Goal: Navigation & Orientation: Find specific page/section

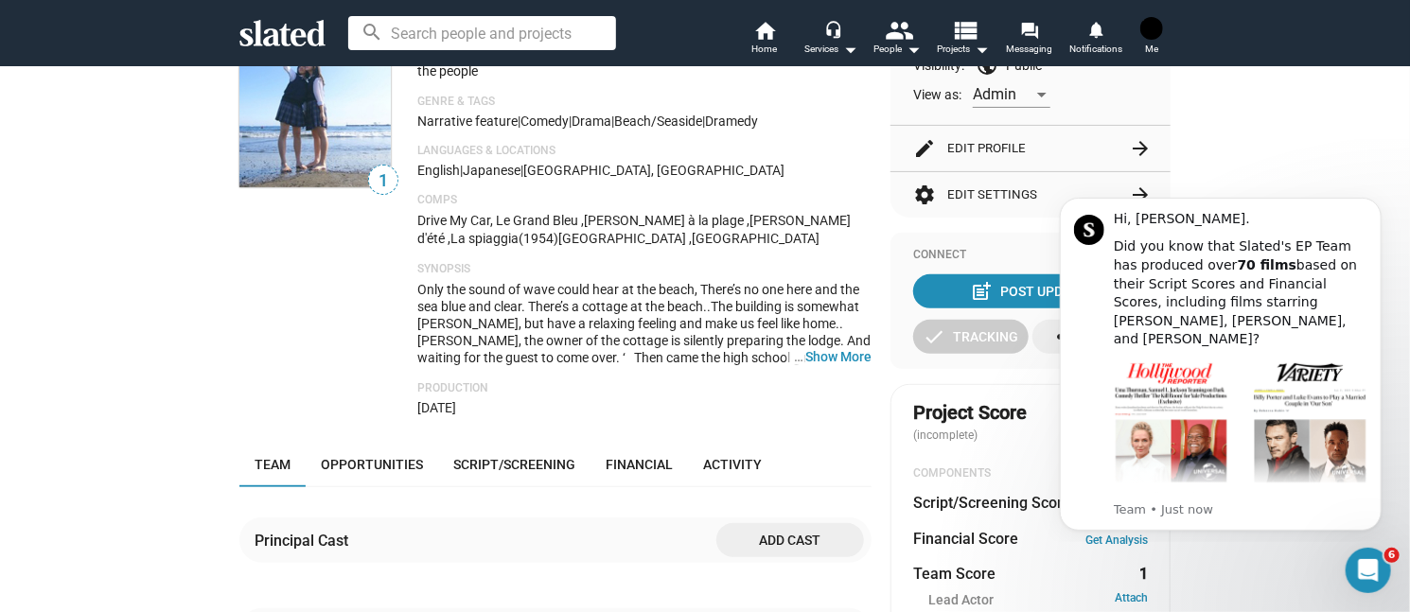
scroll to position [284, 0]
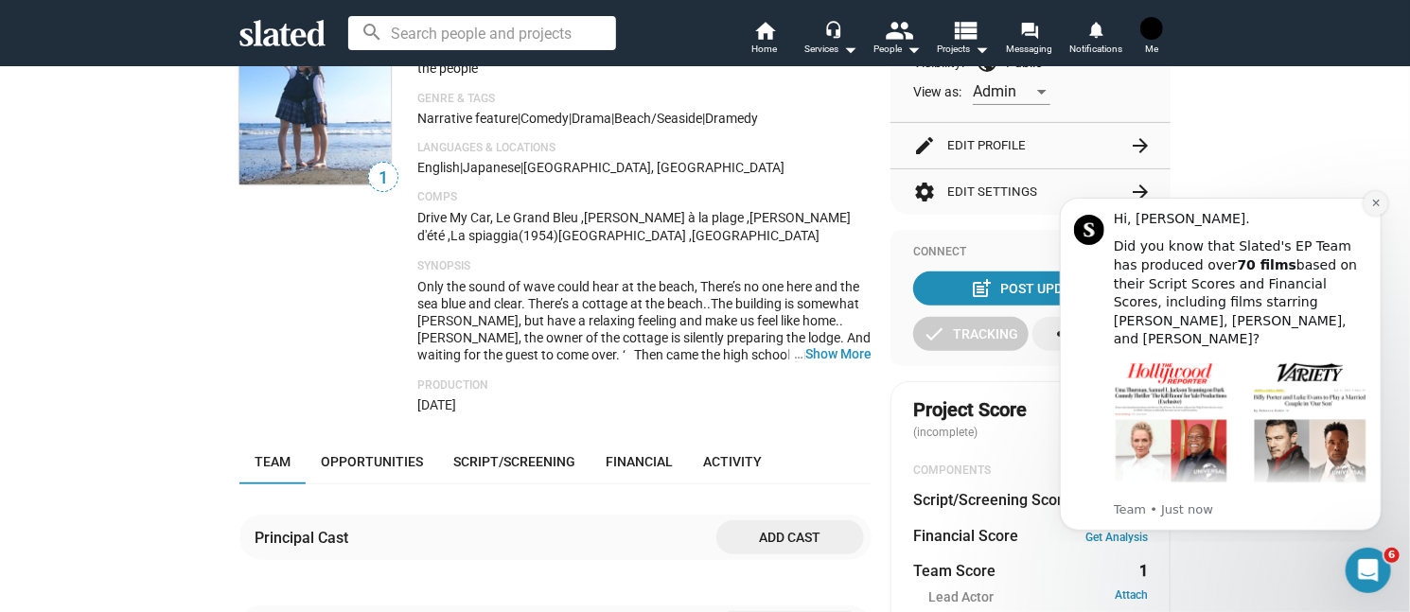
click at [1372, 204] on icon "Dismiss notification" at bounding box center [1375, 202] width 10 height 10
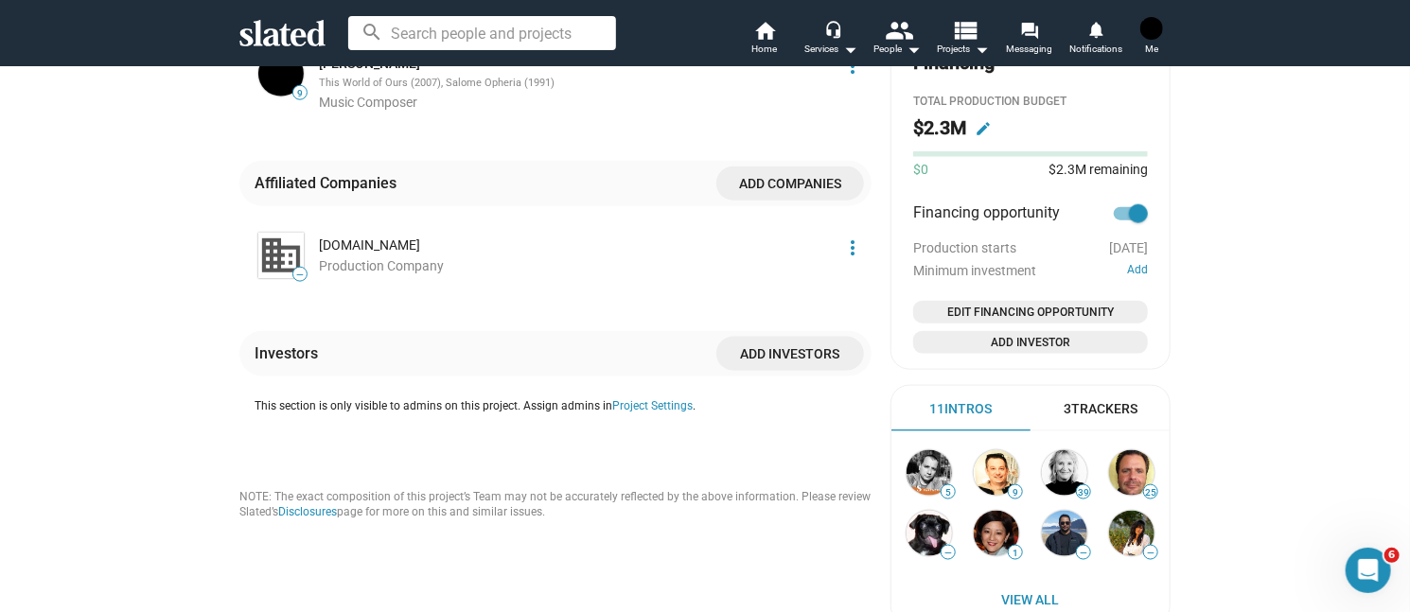
scroll to position [1136, 0]
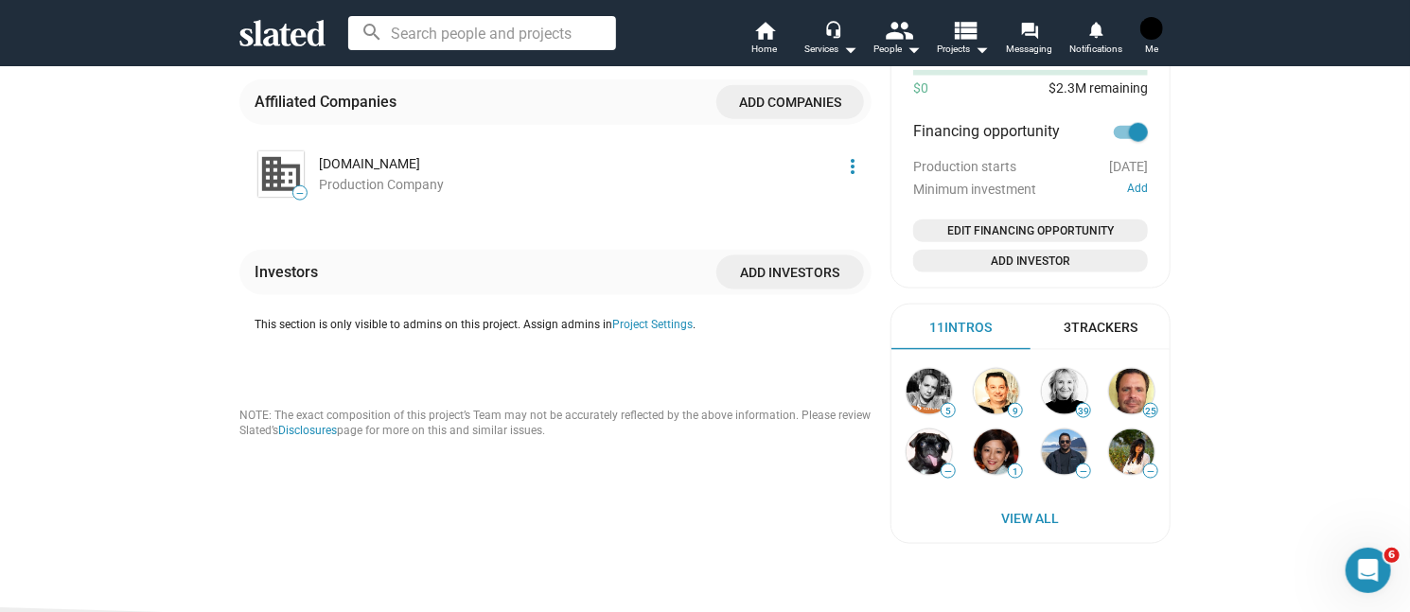
click at [1080, 337] on div "3 Trackers" at bounding box center [1101, 328] width 74 height 18
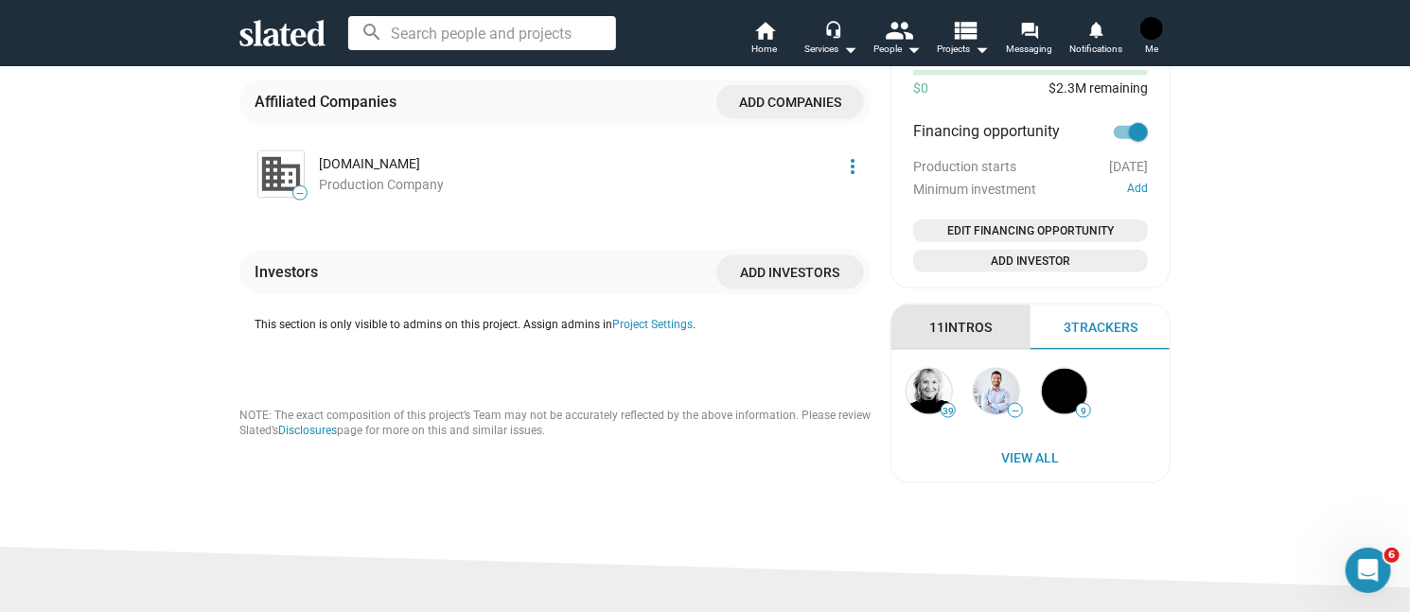
click at [947, 322] on div "11 Intros" at bounding box center [960, 328] width 62 height 18
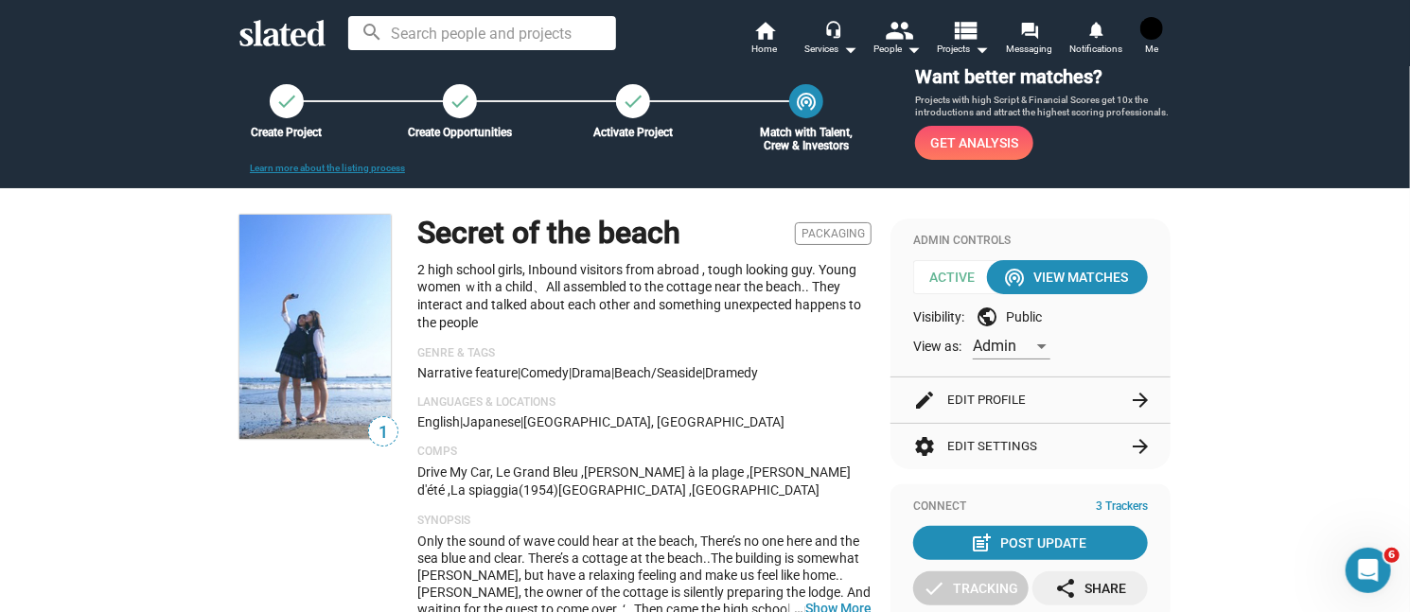
scroll to position [0, 0]
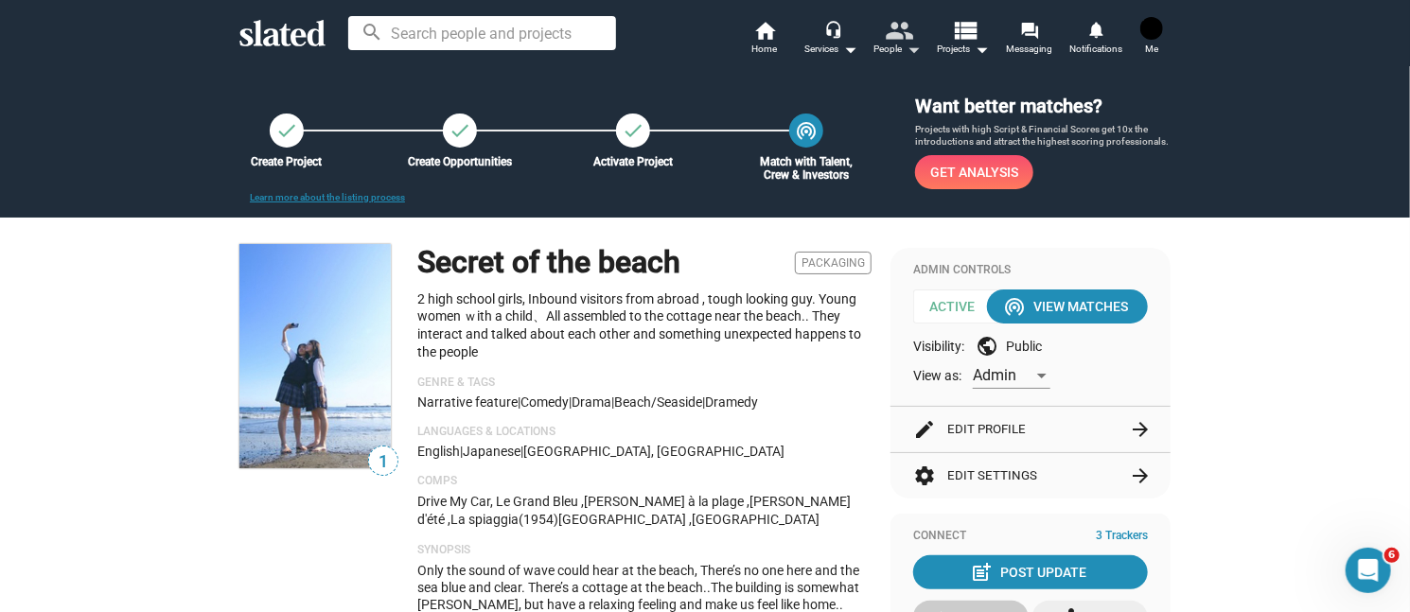
click at [900, 41] on mat-icon "people" at bounding box center [899, 29] width 27 height 27
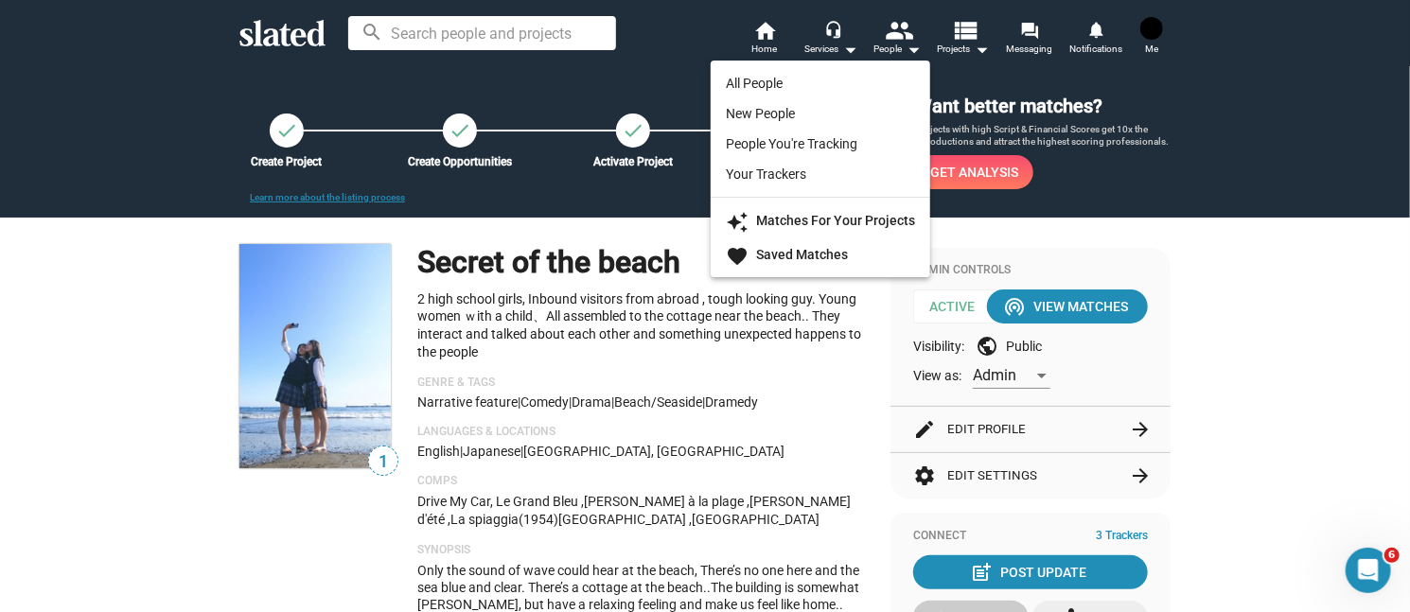
click at [947, 39] on div at bounding box center [705, 306] width 1410 height 612
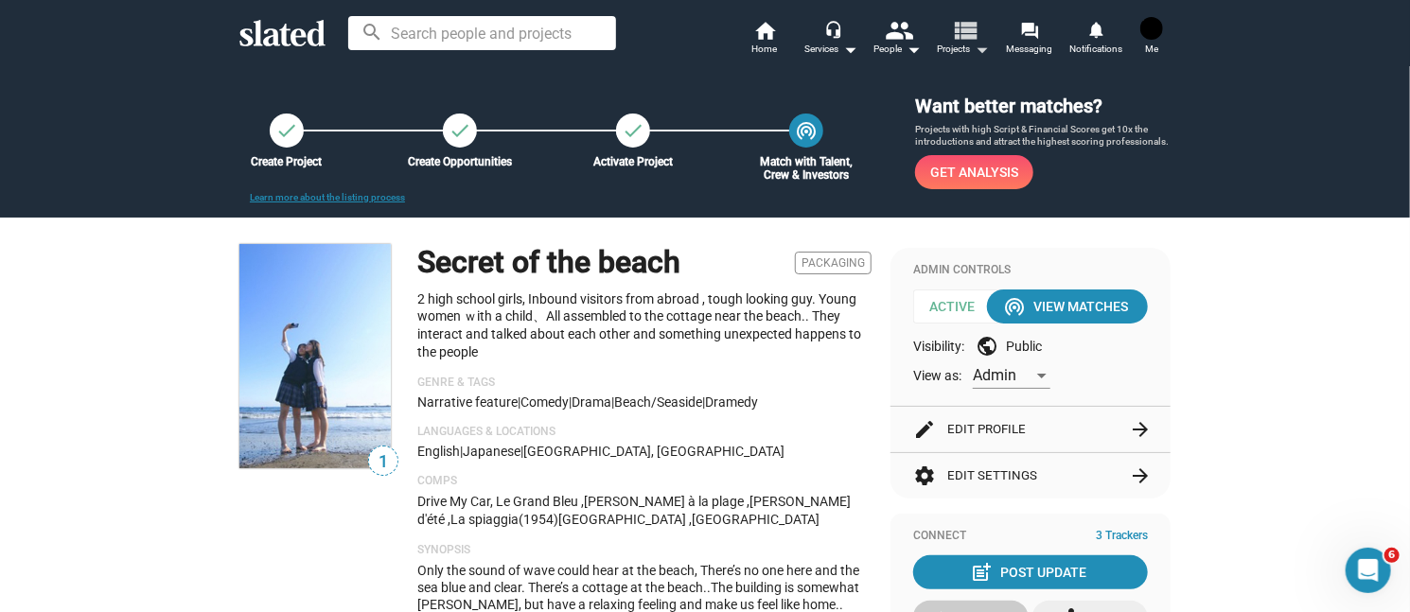
click at [977, 48] on mat-icon "arrow_drop_down" at bounding box center [982, 49] width 23 height 23
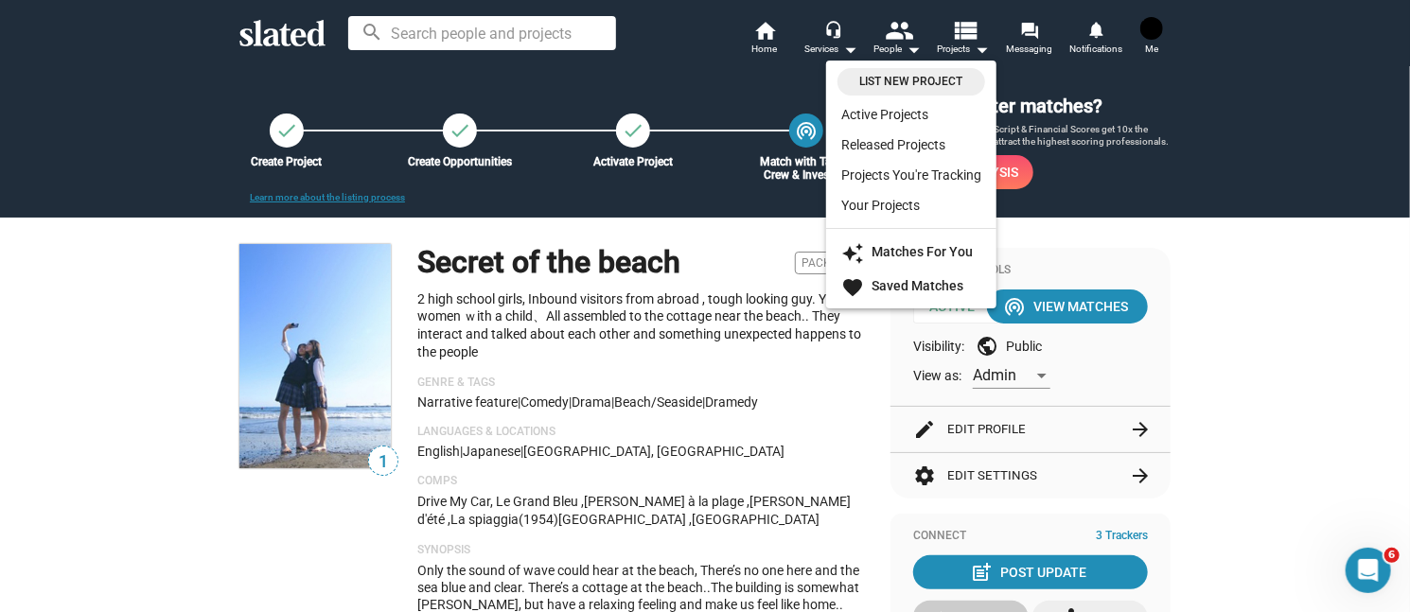
click at [1029, 37] on div at bounding box center [705, 306] width 1410 height 612
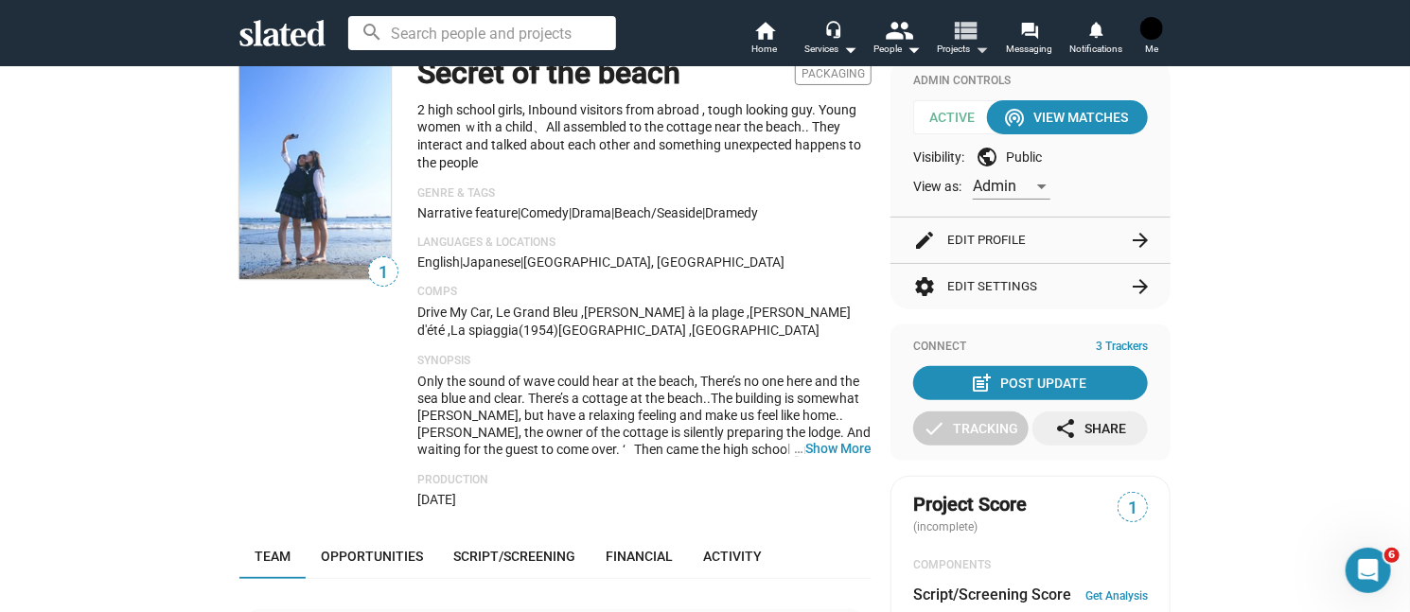
scroll to position [379, 0]
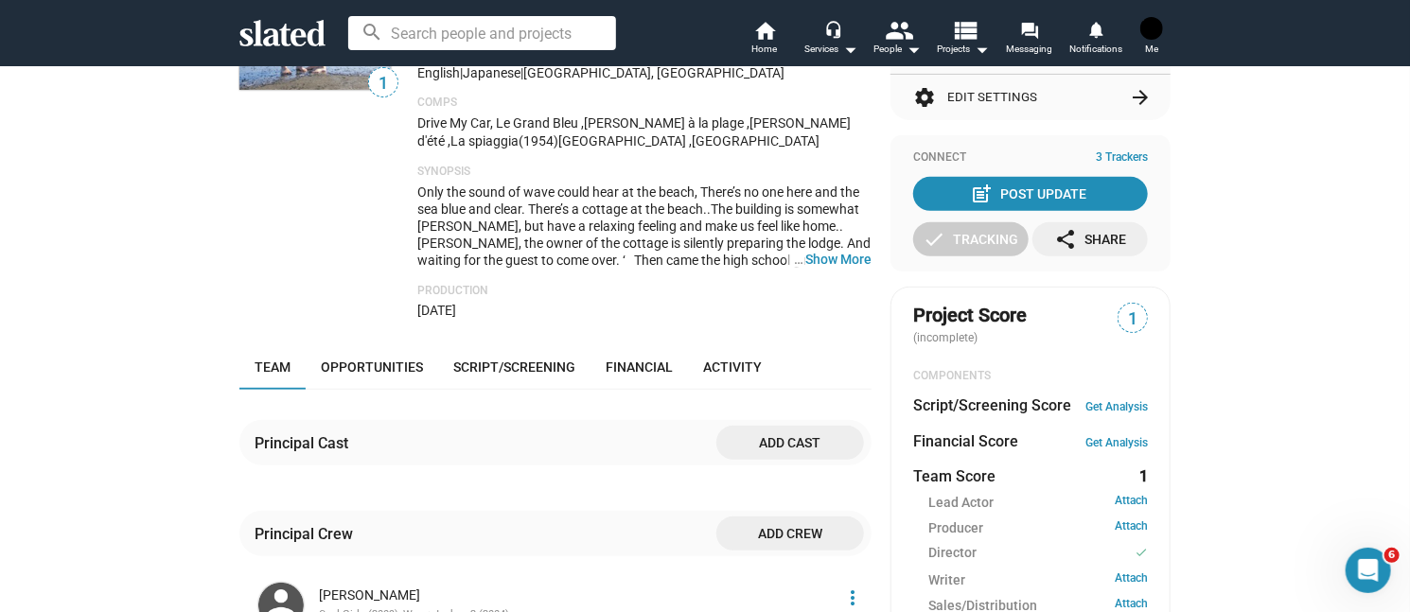
click at [1121, 309] on span "1" at bounding box center [1133, 320] width 28 height 26
click at [1122, 332] on span "1" at bounding box center [1133, 320] width 28 height 26
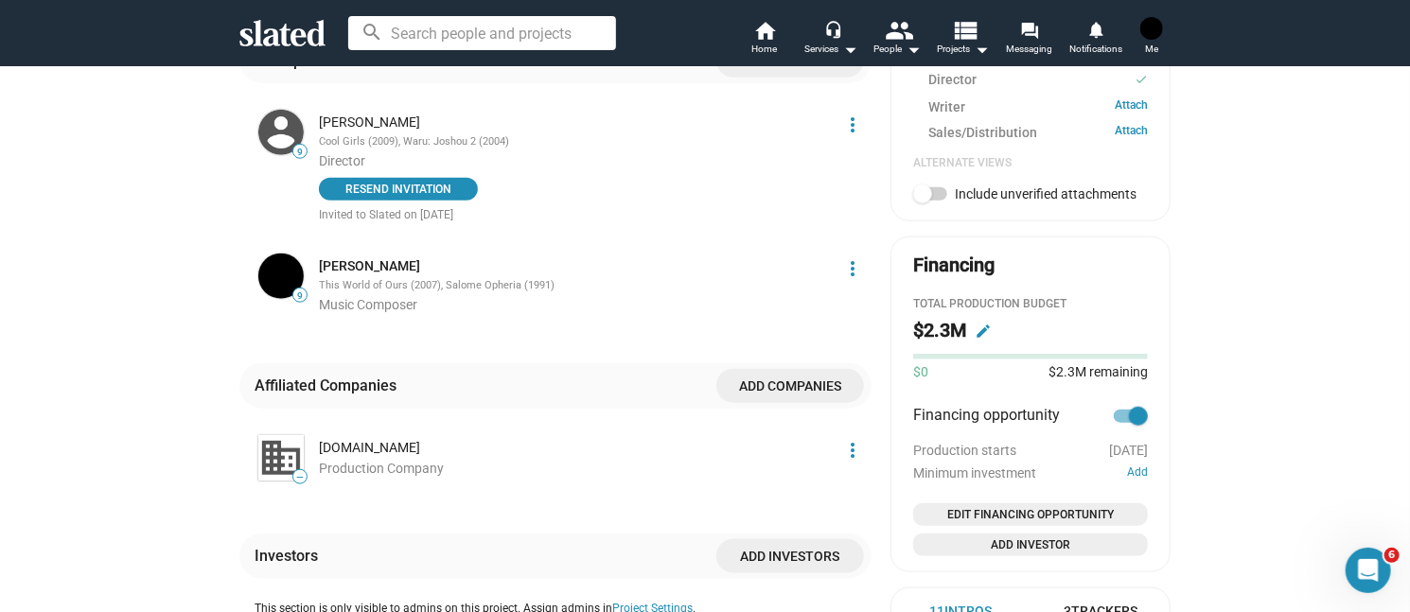
scroll to position [1041, 0]
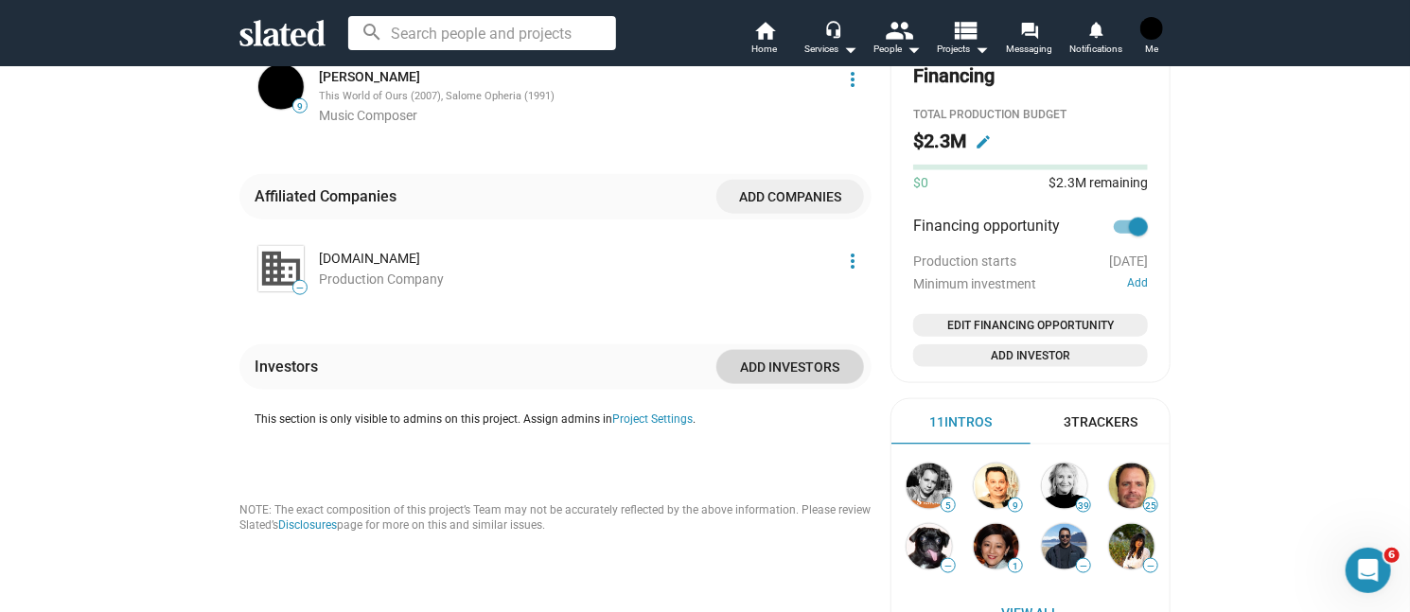
click at [772, 371] on span "Add investors" at bounding box center [790, 367] width 117 height 34
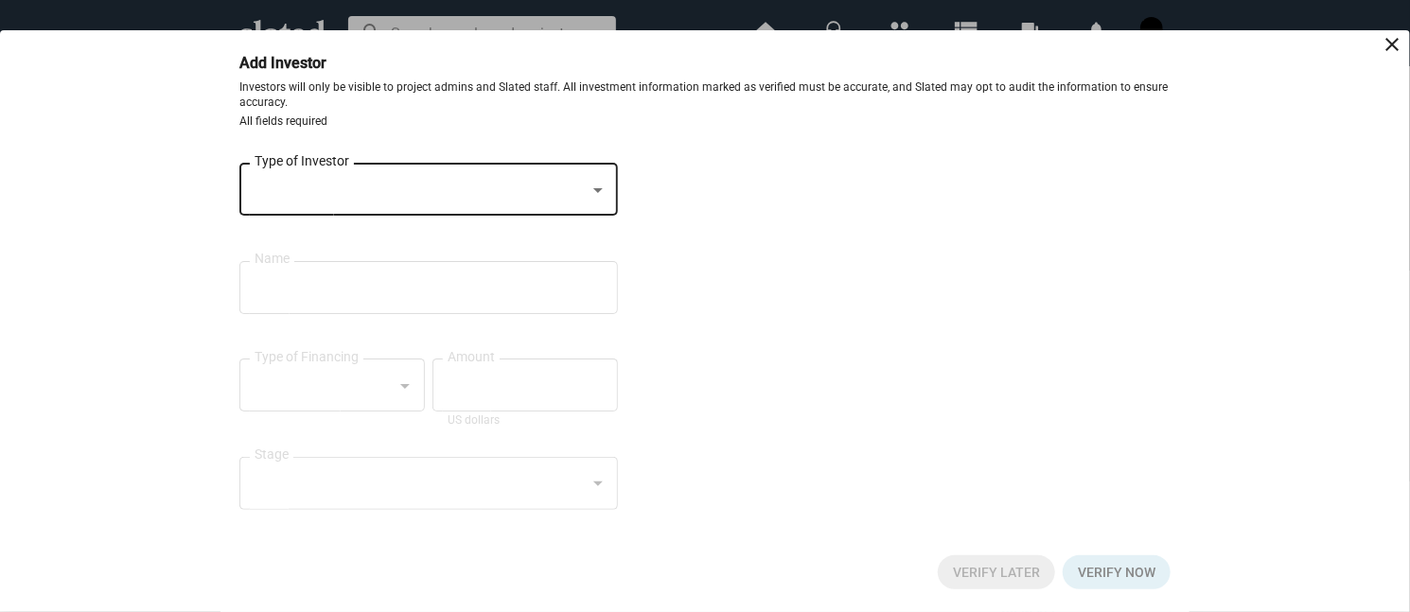
click at [504, 182] on div at bounding box center [420, 191] width 331 height 20
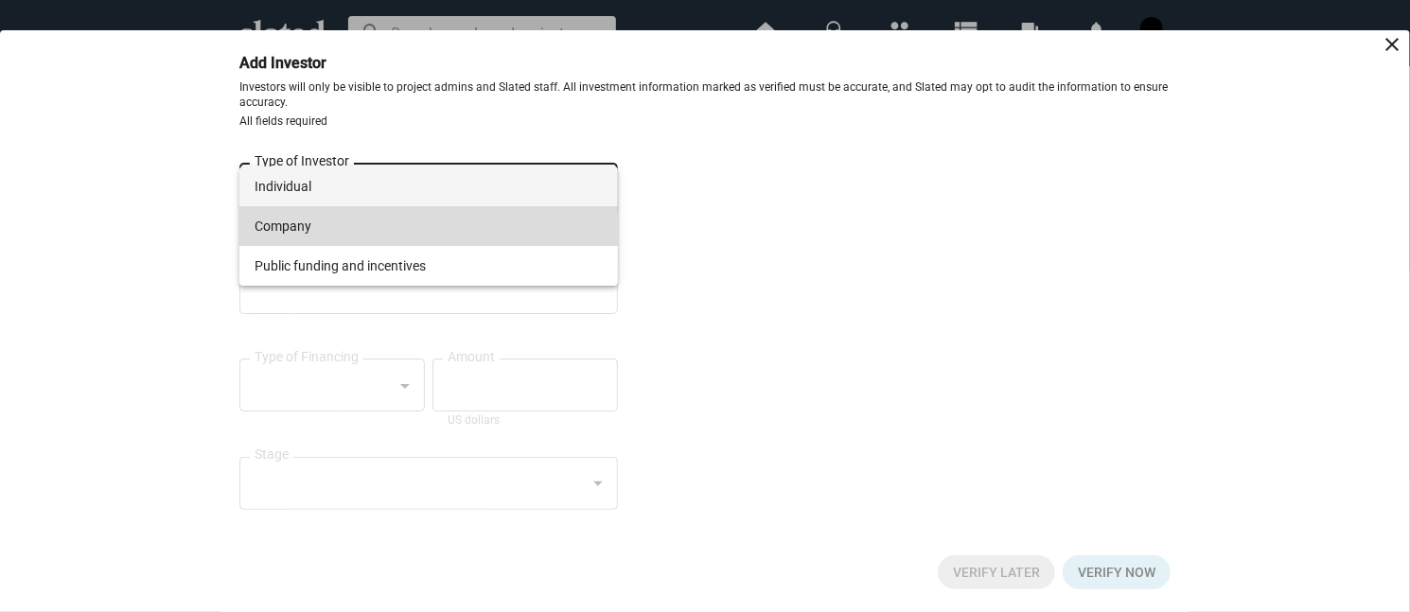
click at [443, 211] on span "Company" at bounding box center [429, 226] width 348 height 40
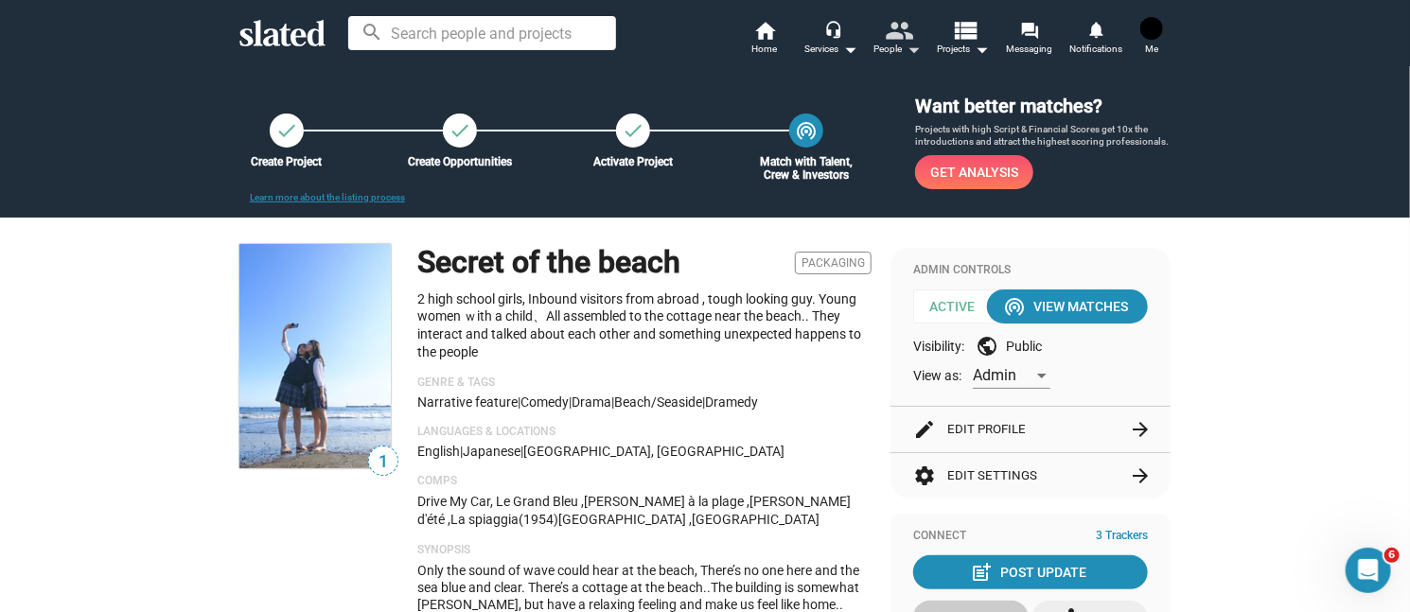
click at [920, 48] on mat-icon "arrow_drop_down" at bounding box center [913, 49] width 23 height 23
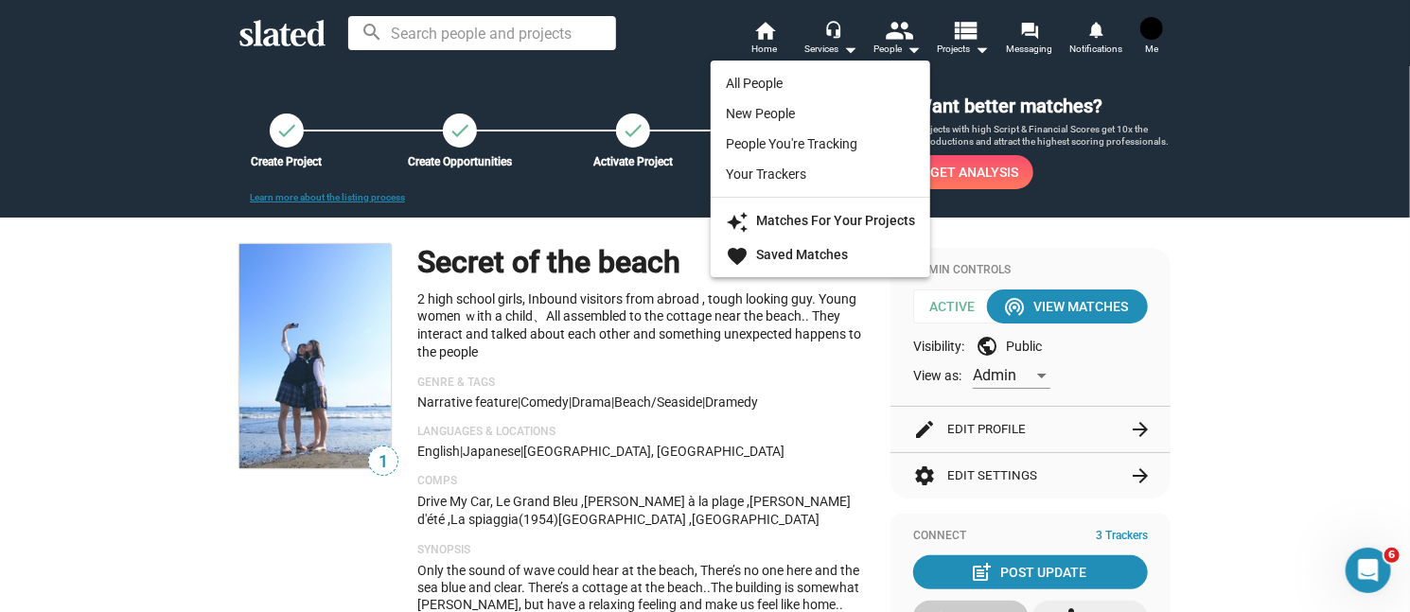
click at [970, 52] on div at bounding box center [705, 306] width 1410 height 612
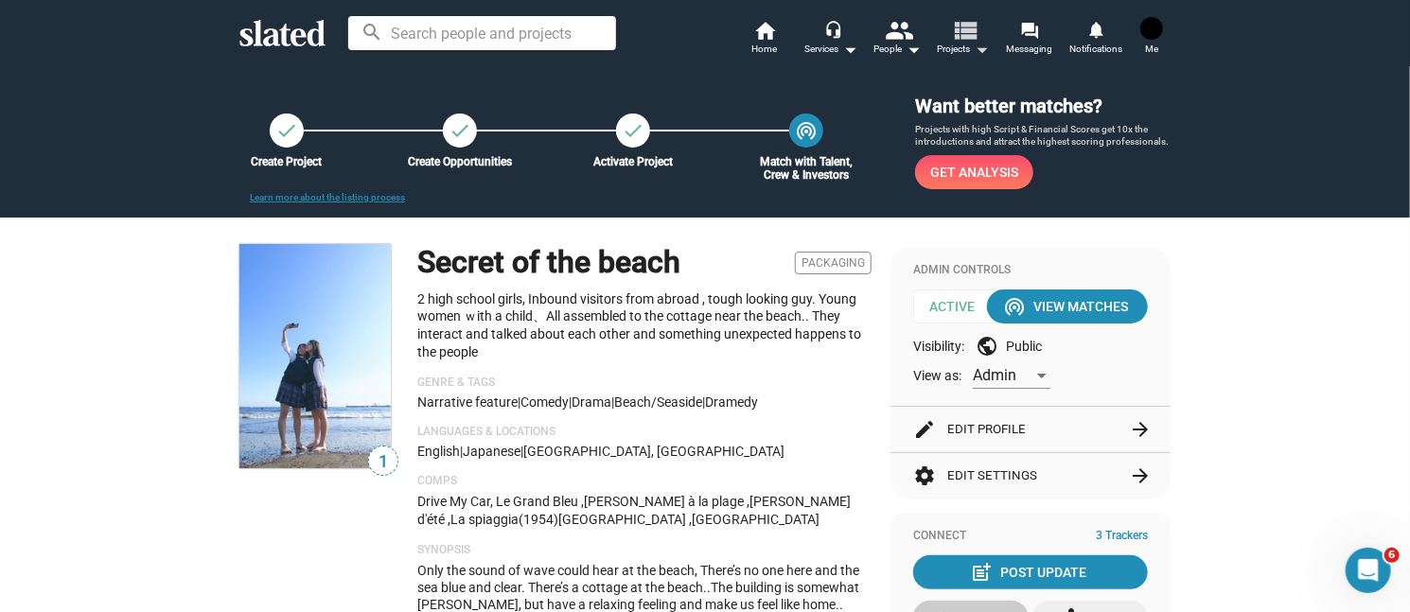
click at [974, 51] on mat-icon "arrow_drop_down" at bounding box center [982, 49] width 23 height 23
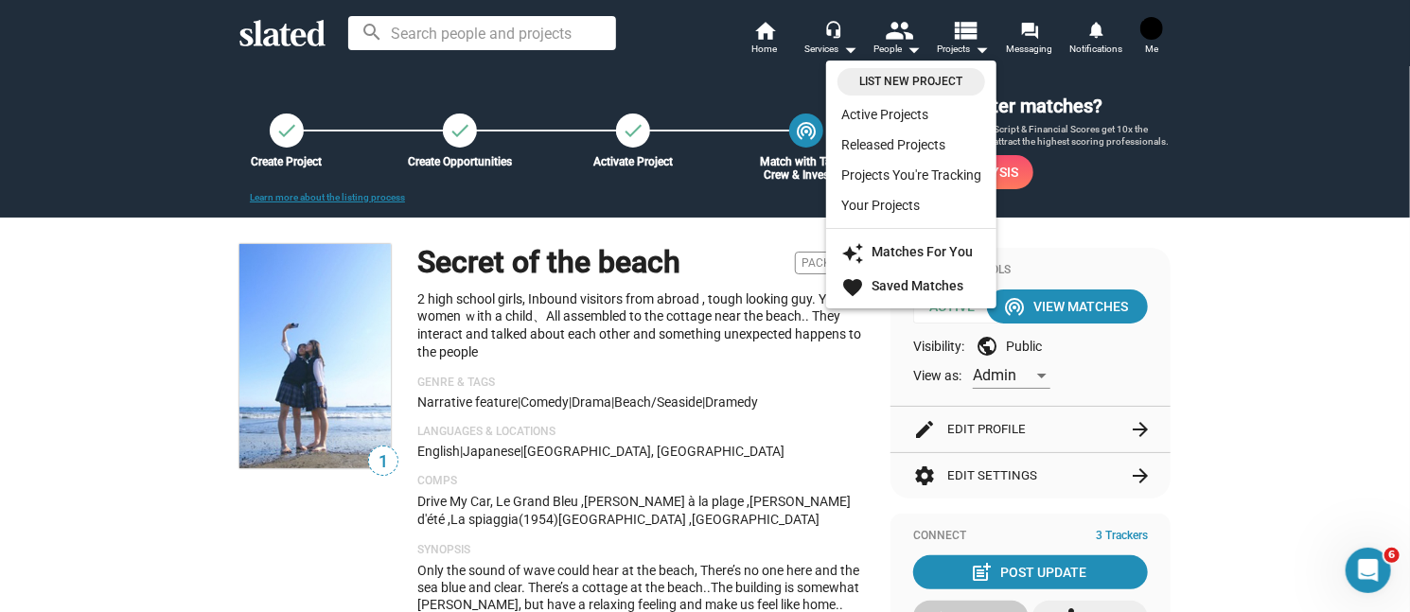
click at [1032, 41] on div at bounding box center [705, 306] width 1410 height 612
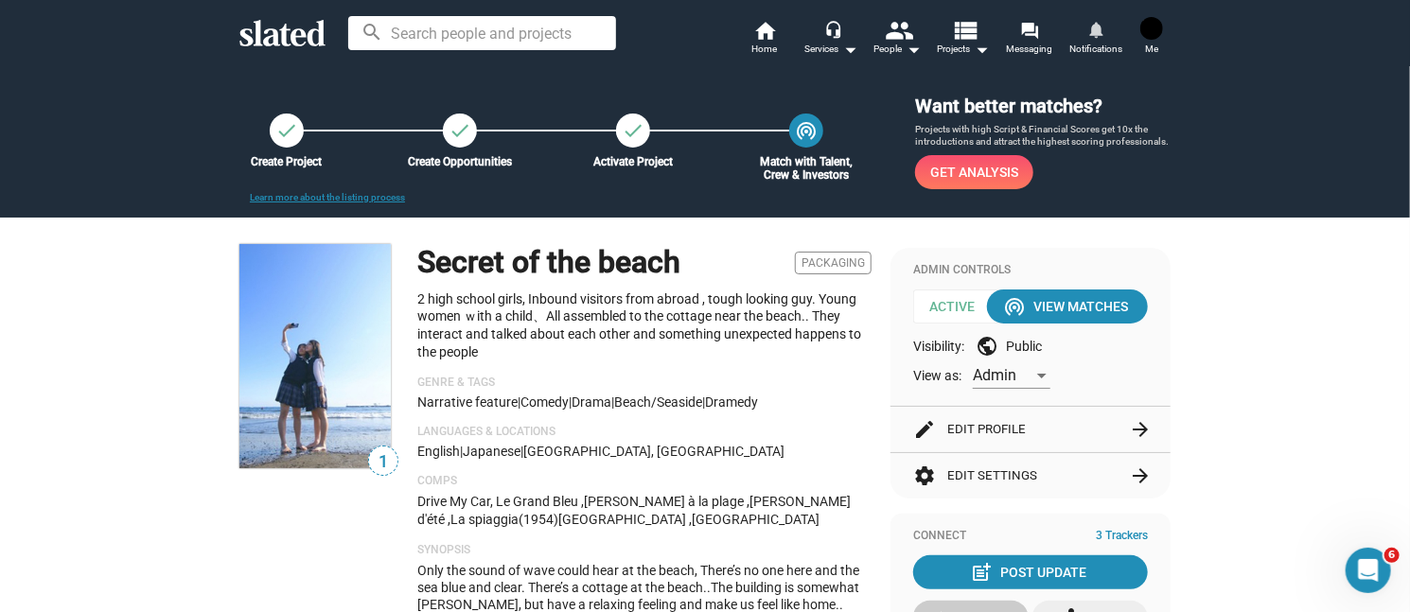
click at [1079, 44] on span "Notifications" at bounding box center [1095, 49] width 53 height 23
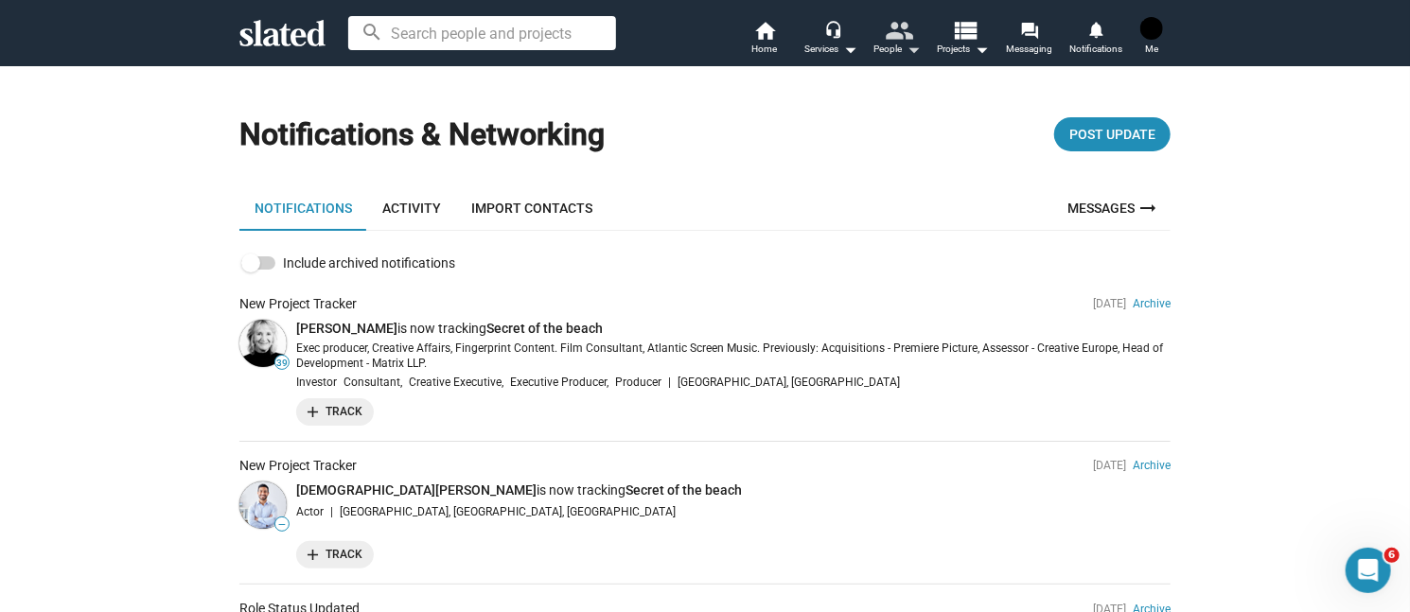
click at [912, 43] on mat-icon "people" at bounding box center [899, 29] width 27 height 27
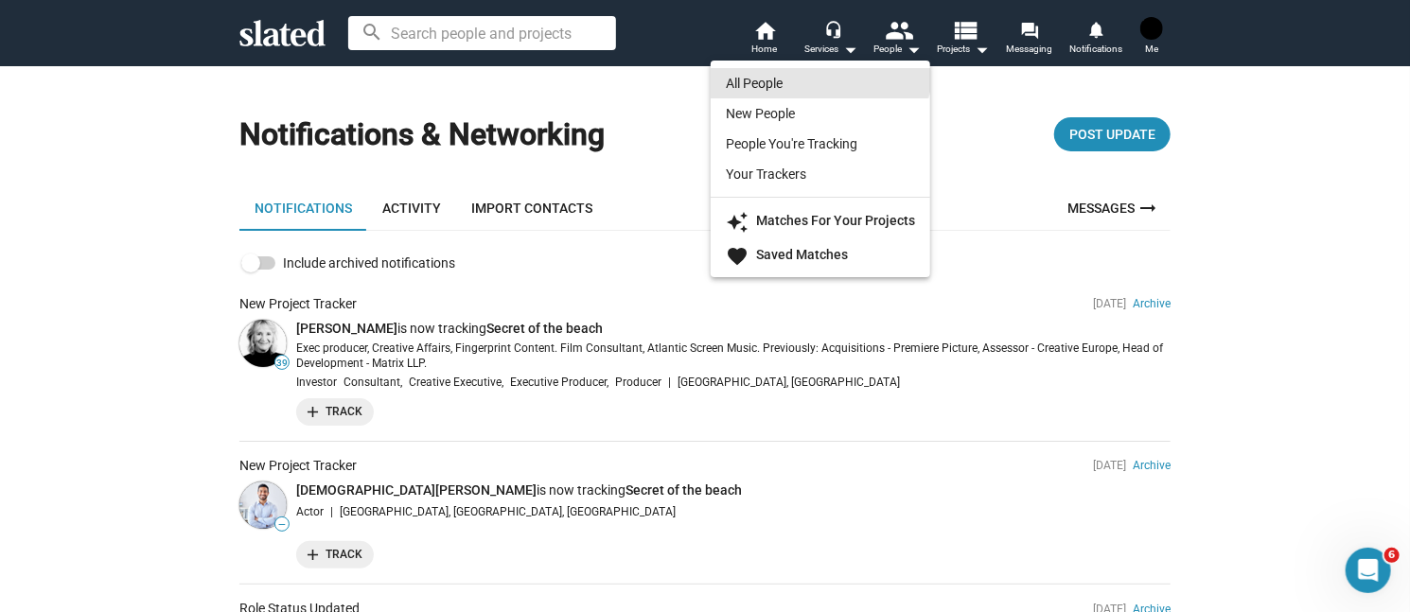
click at [818, 71] on link "All People" at bounding box center [821, 83] width 220 height 30
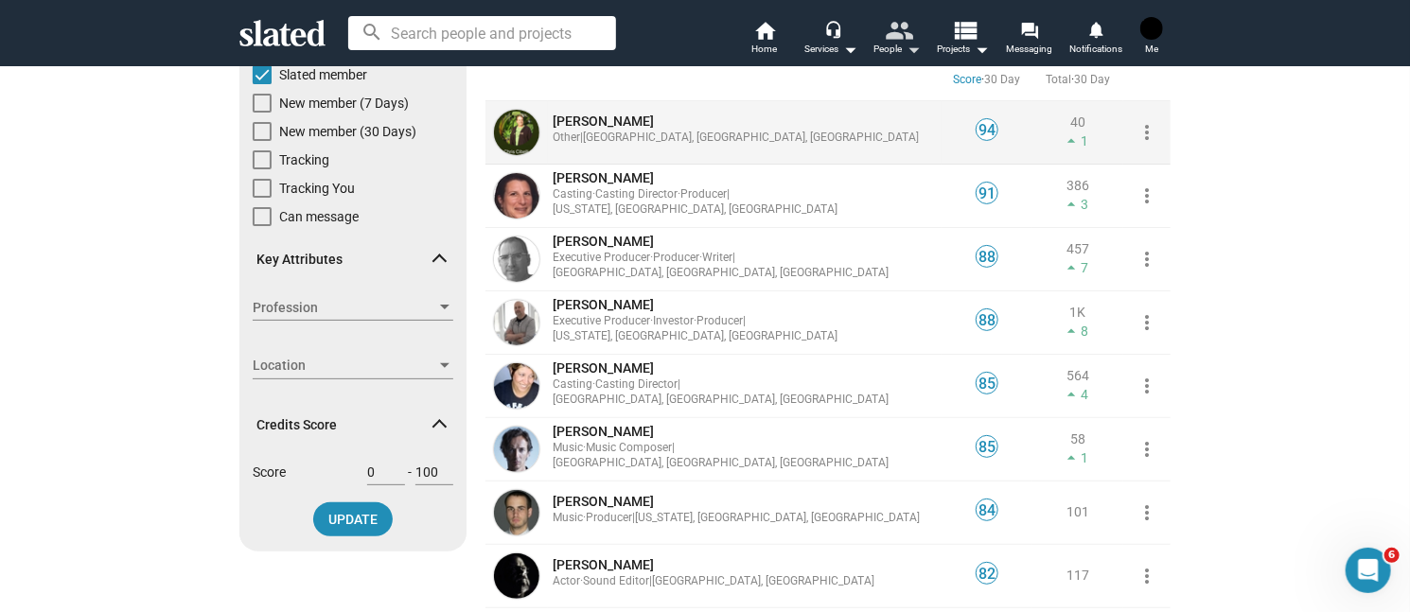
scroll to position [189, 0]
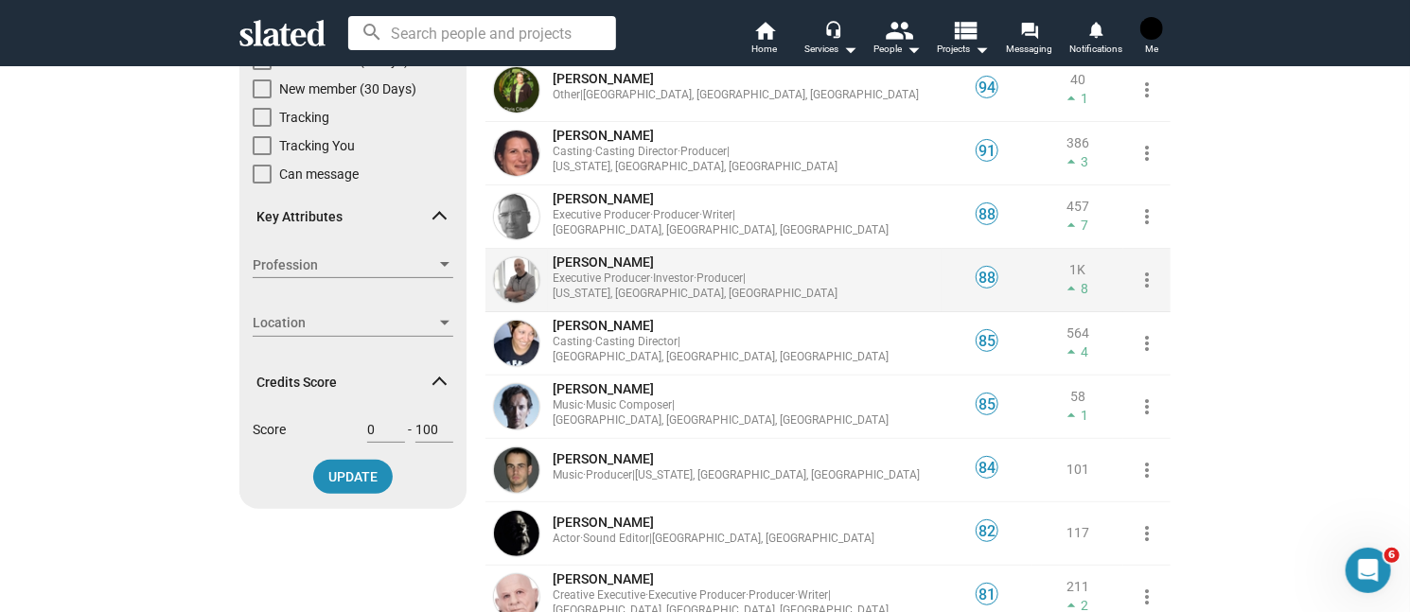
click at [553, 270] on span "John R..." at bounding box center [603, 262] width 101 height 15
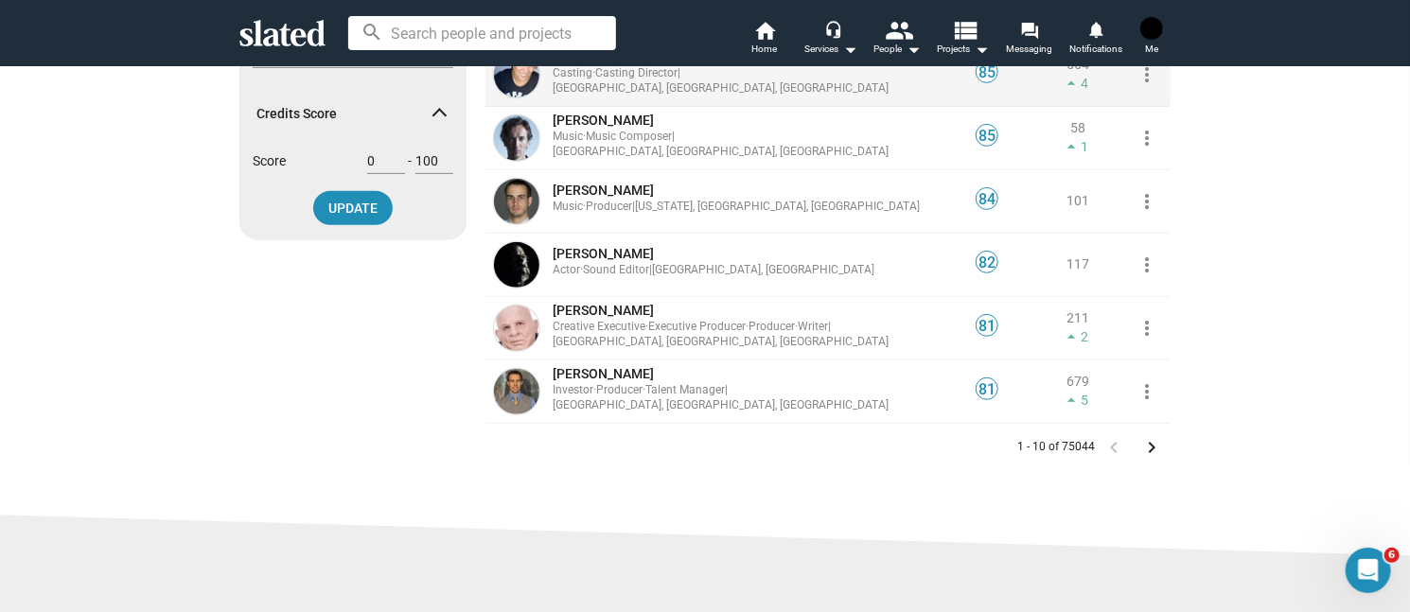
scroll to position [568, 0]
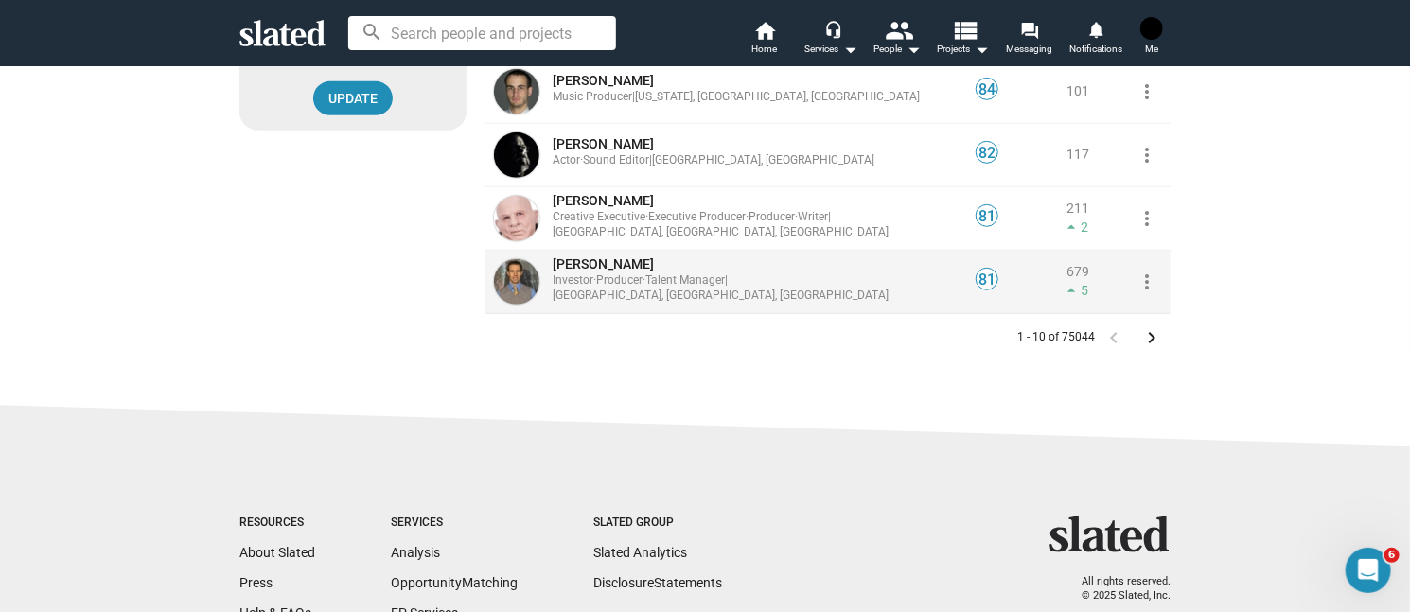
click at [560, 264] on span "Eric W..." at bounding box center [603, 263] width 101 height 15
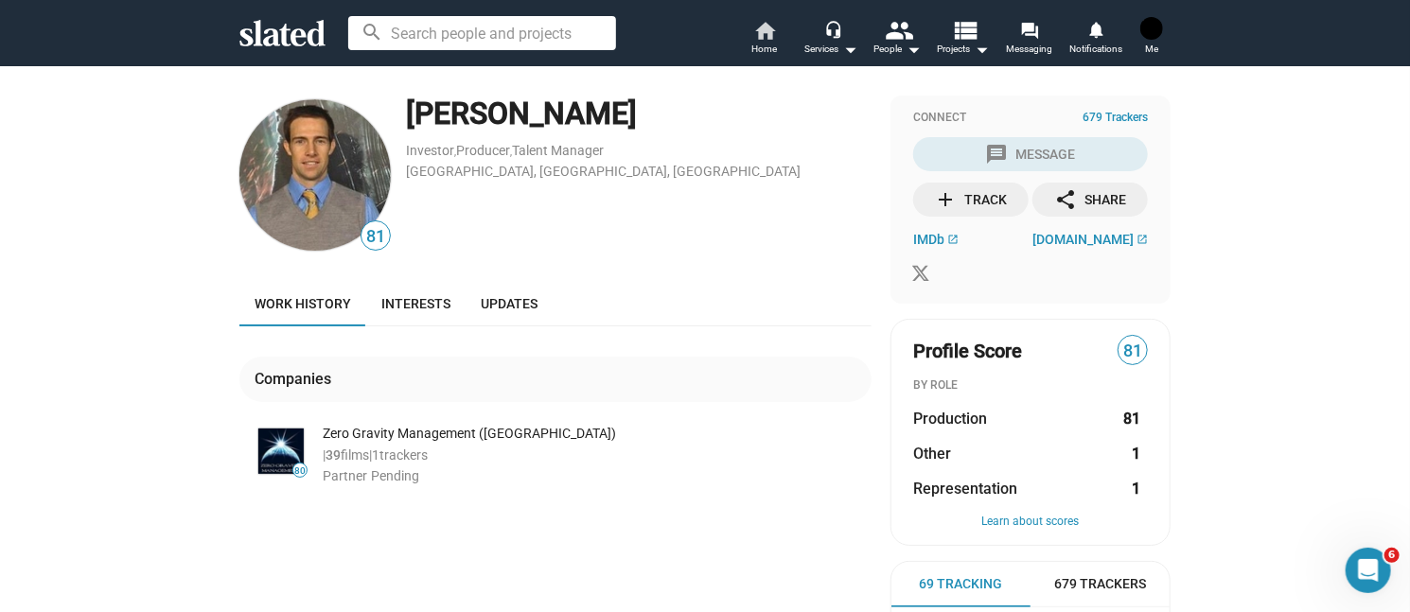
click at [769, 27] on mat-icon "home" at bounding box center [764, 30] width 23 height 23
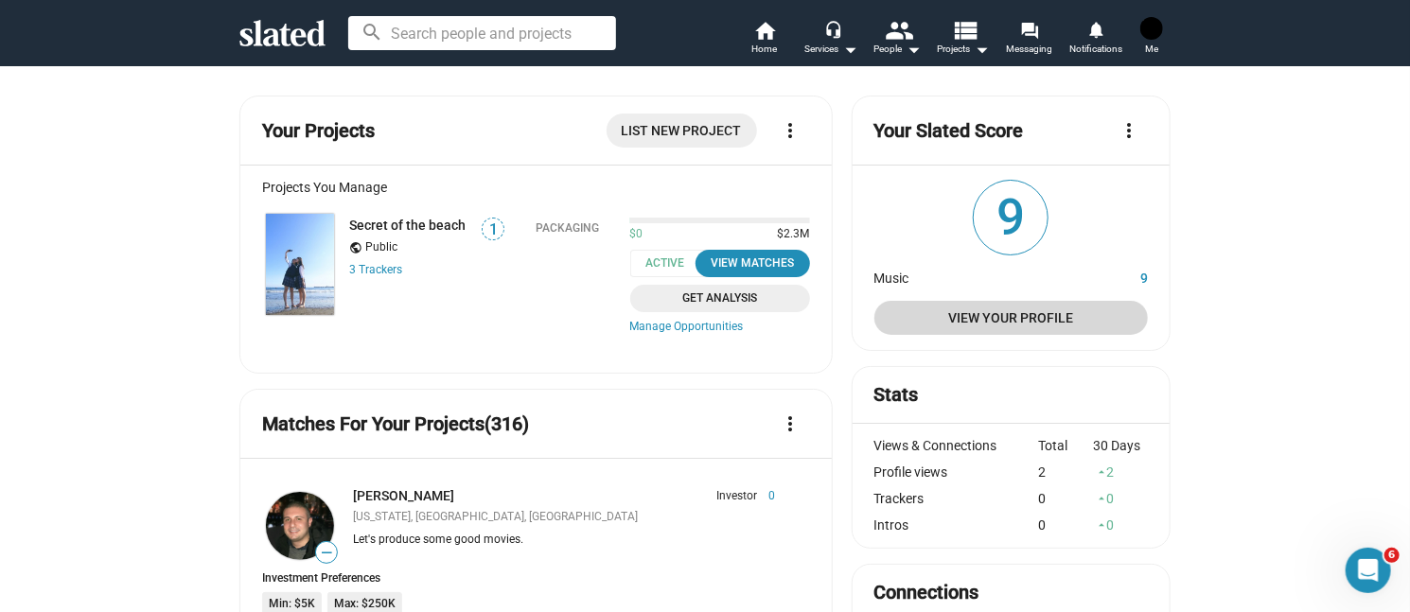
click at [1026, 325] on span "View Your Profile" at bounding box center [1011, 318] width 243 height 34
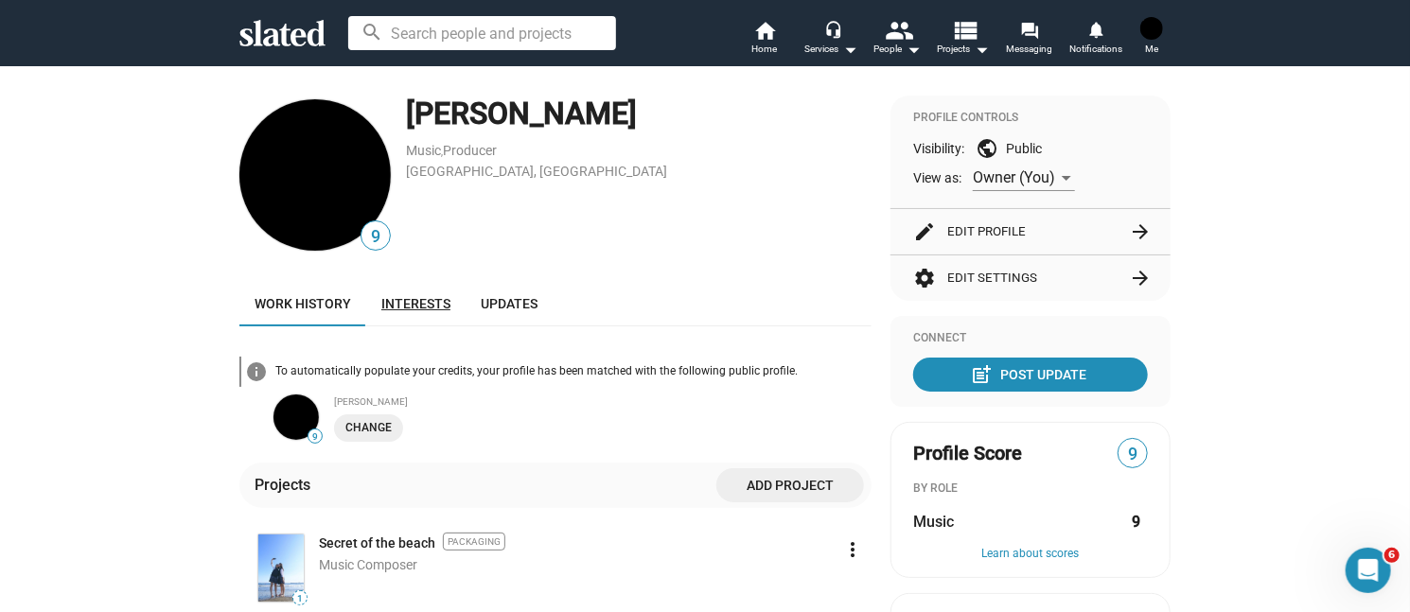
click at [397, 303] on span "Interests" at bounding box center [415, 303] width 69 height 15
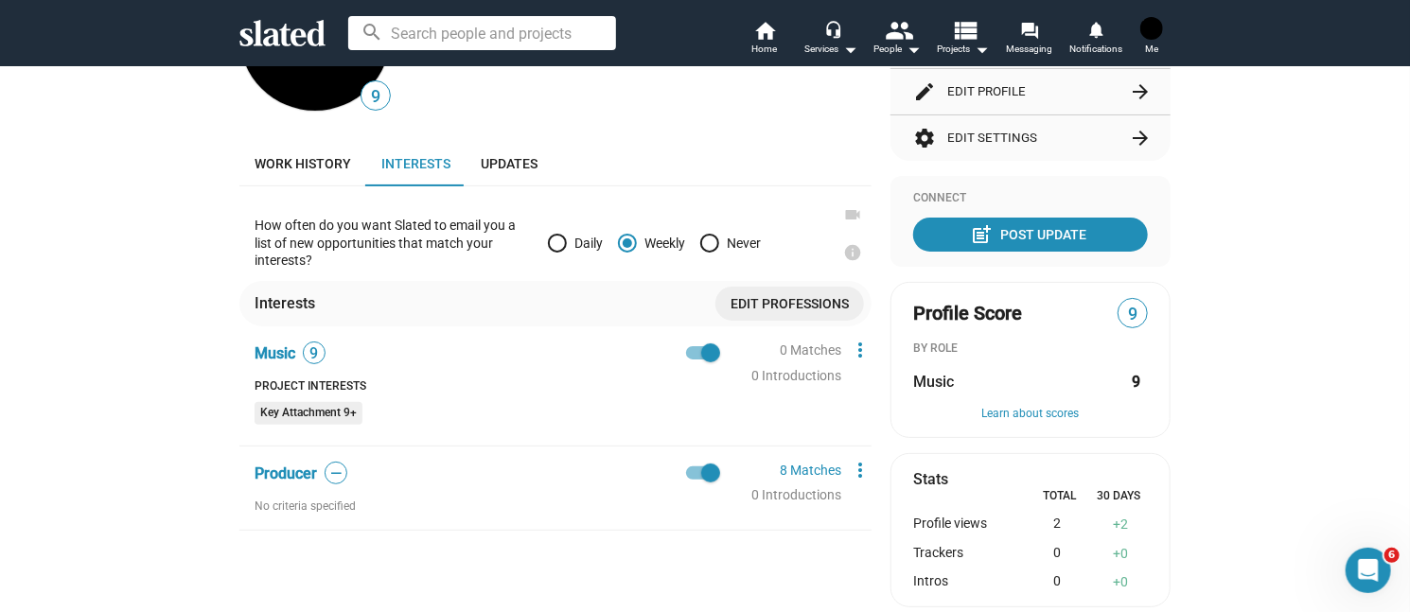
scroll to position [95, 0]
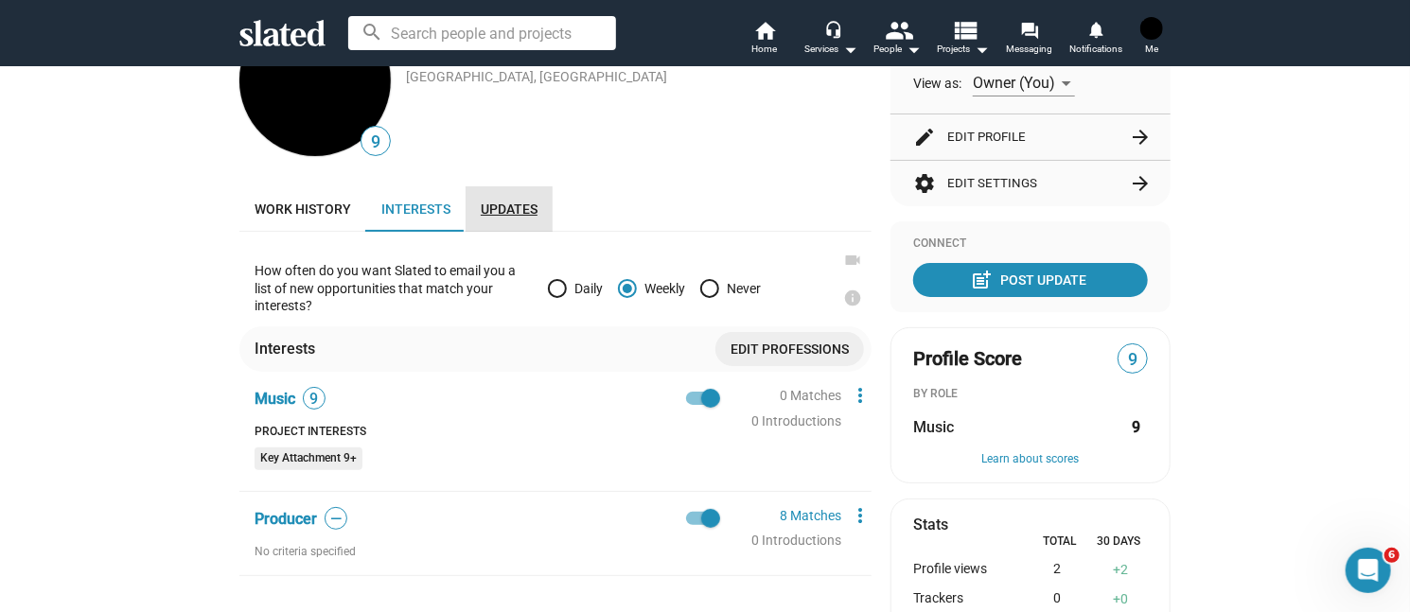
click at [496, 217] on link "Updates" at bounding box center [509, 208] width 87 height 45
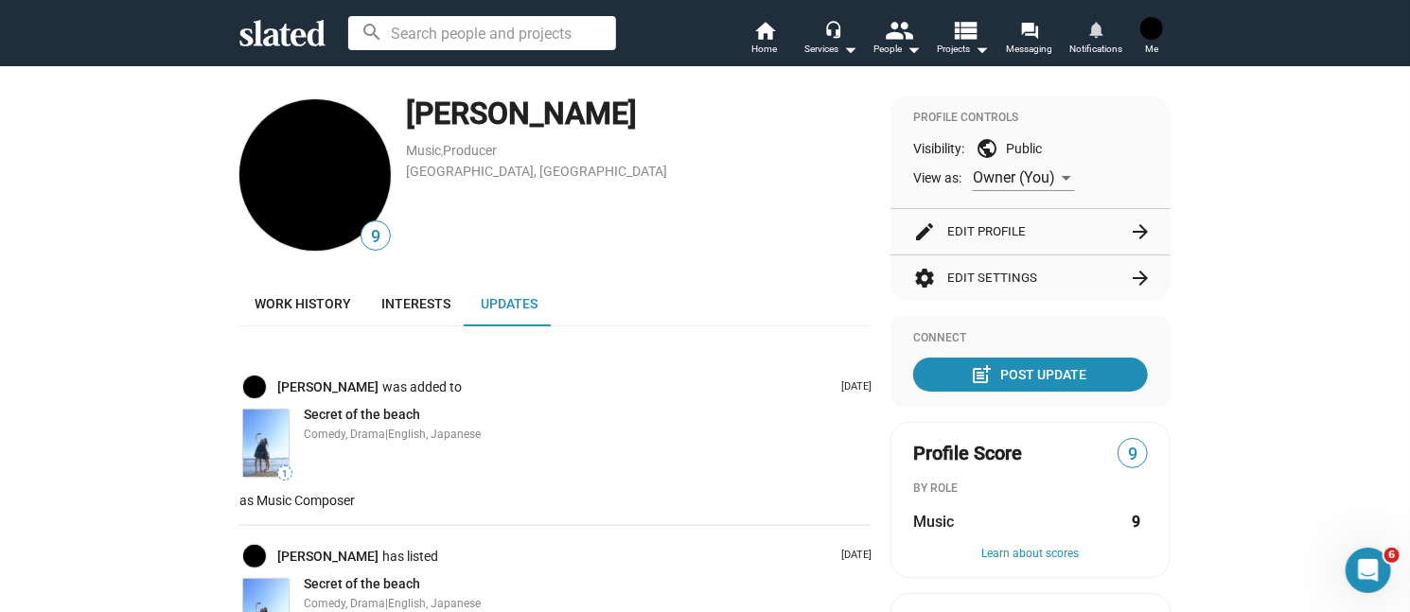
click at [1098, 43] on span "Notifications" at bounding box center [1095, 49] width 53 height 23
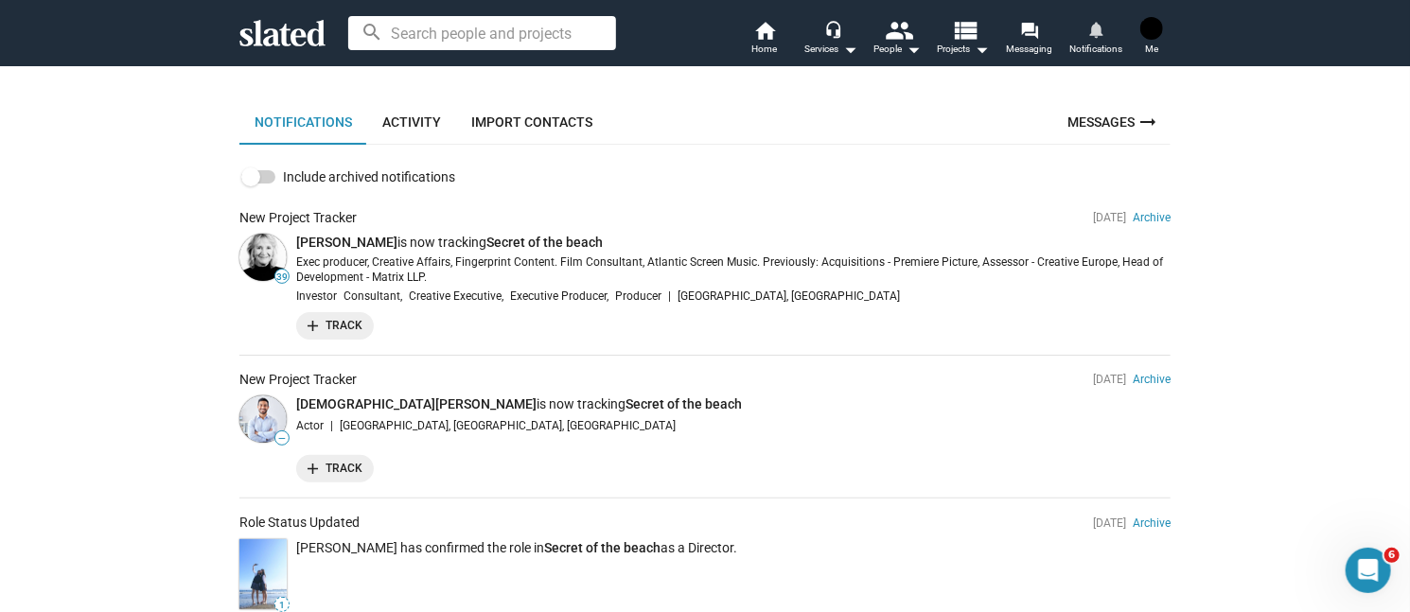
scroll to position [189, 0]
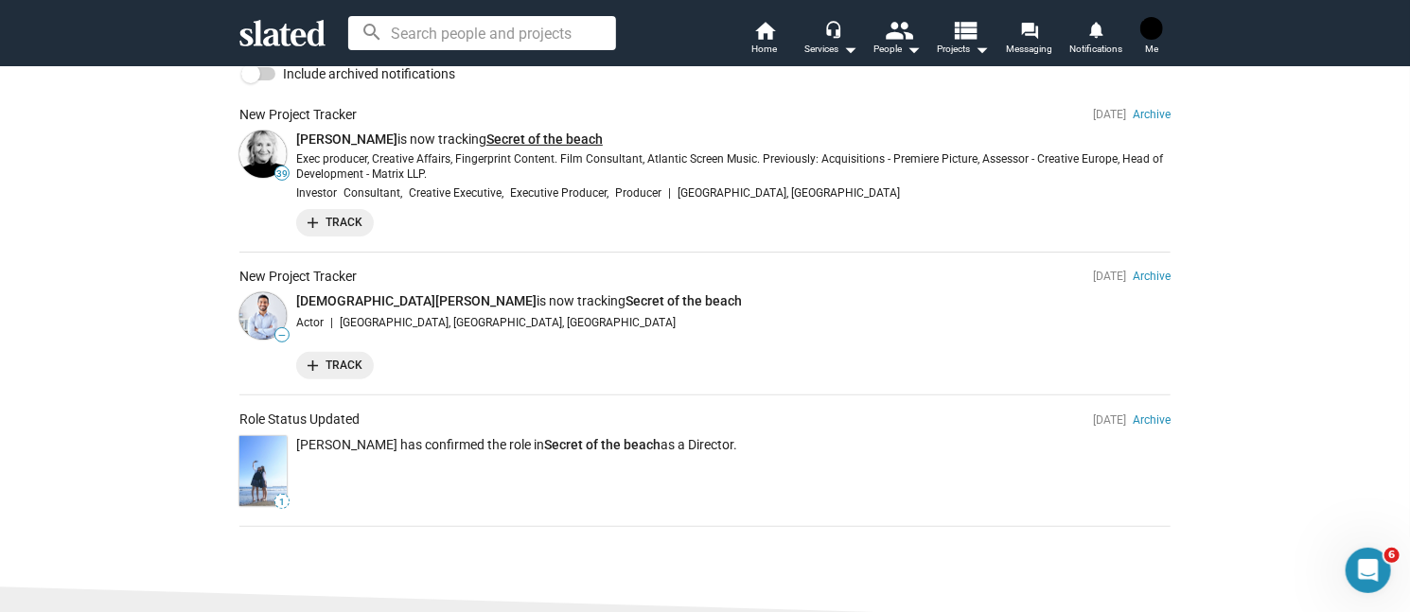
click at [541, 145] on link "Secret of the beach" at bounding box center [544, 139] width 116 height 15
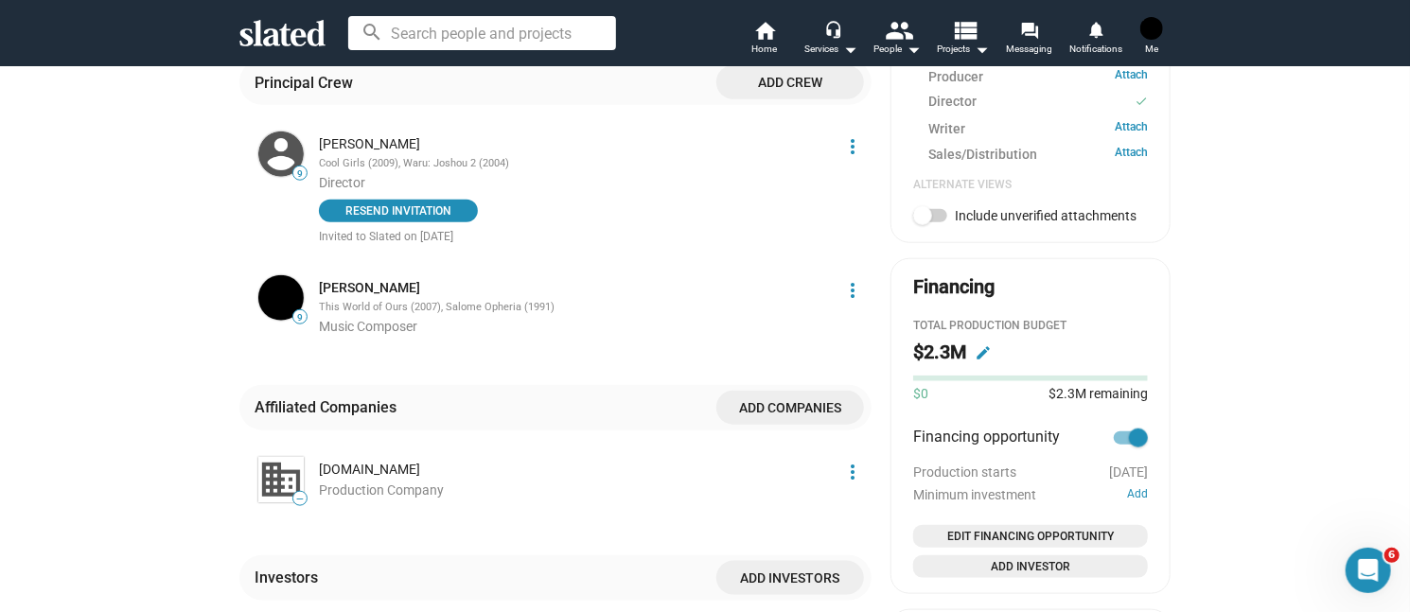
scroll to position [946, 0]
